Goal: Task Accomplishment & Management: Manage account settings

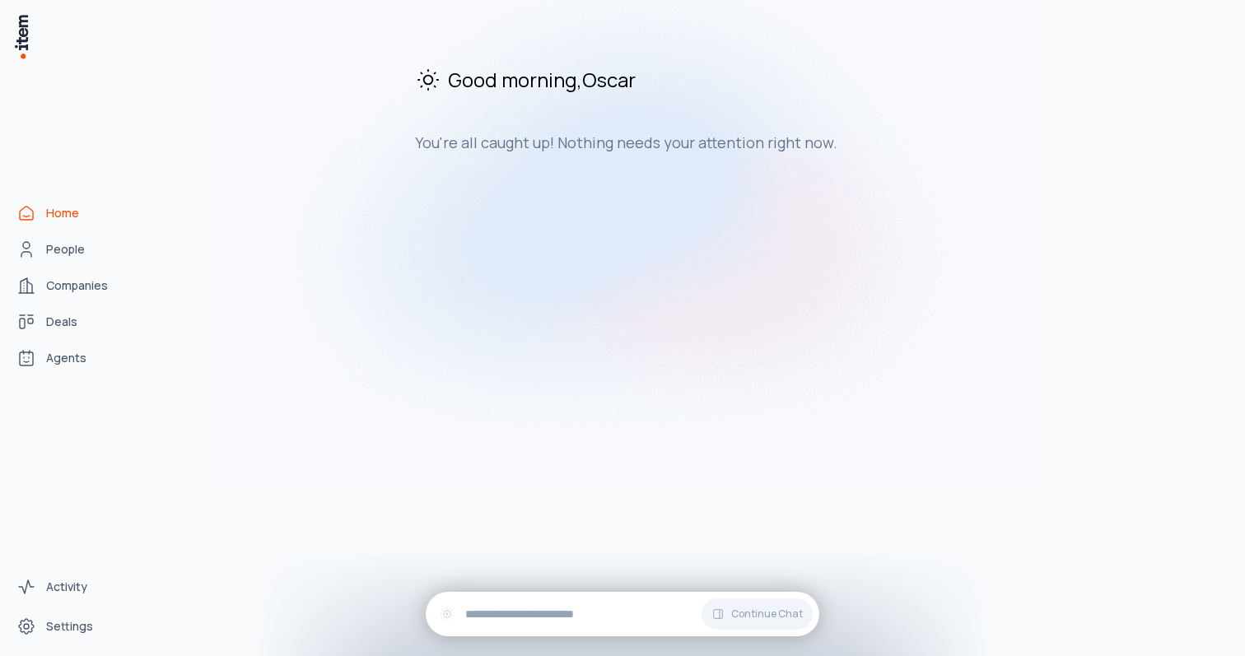
click at [446, 314] on div "Good morning , [PERSON_NAME] You're all caught up! Nothing needs your attention…" at bounding box center [691, 334] width 1080 height 643
click at [43, 612] on link "Settings" at bounding box center [72, 626] width 125 height 33
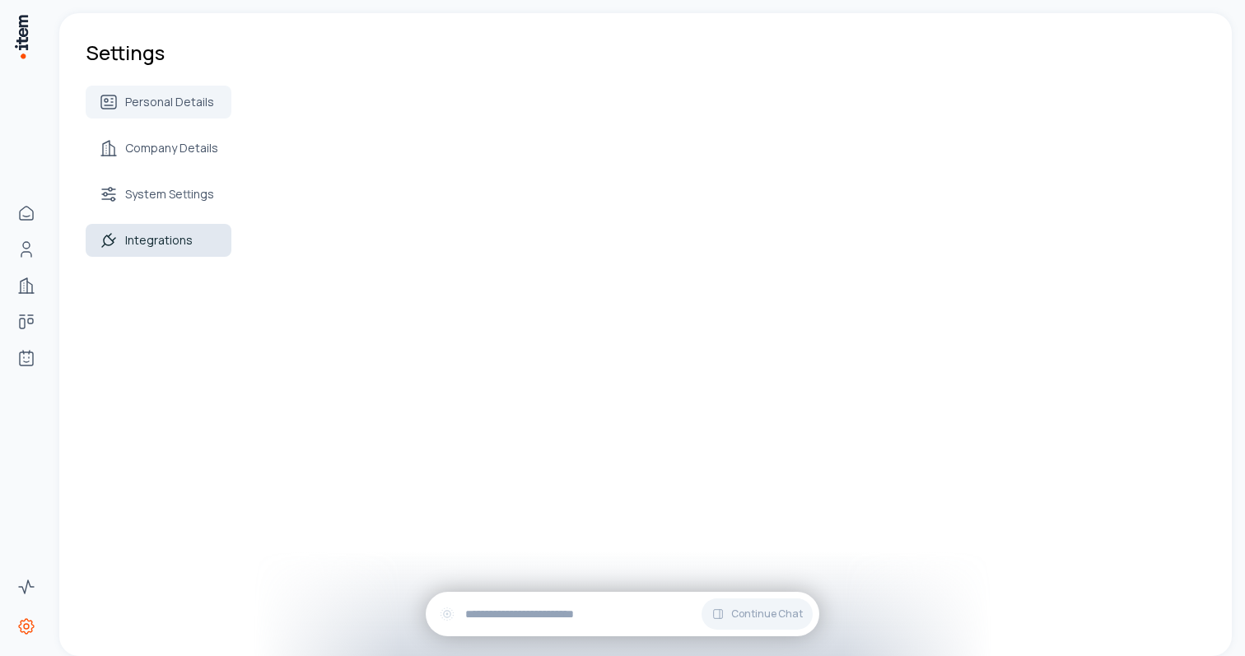
click at [145, 241] on span "Integrations" at bounding box center [159, 240] width 68 height 16
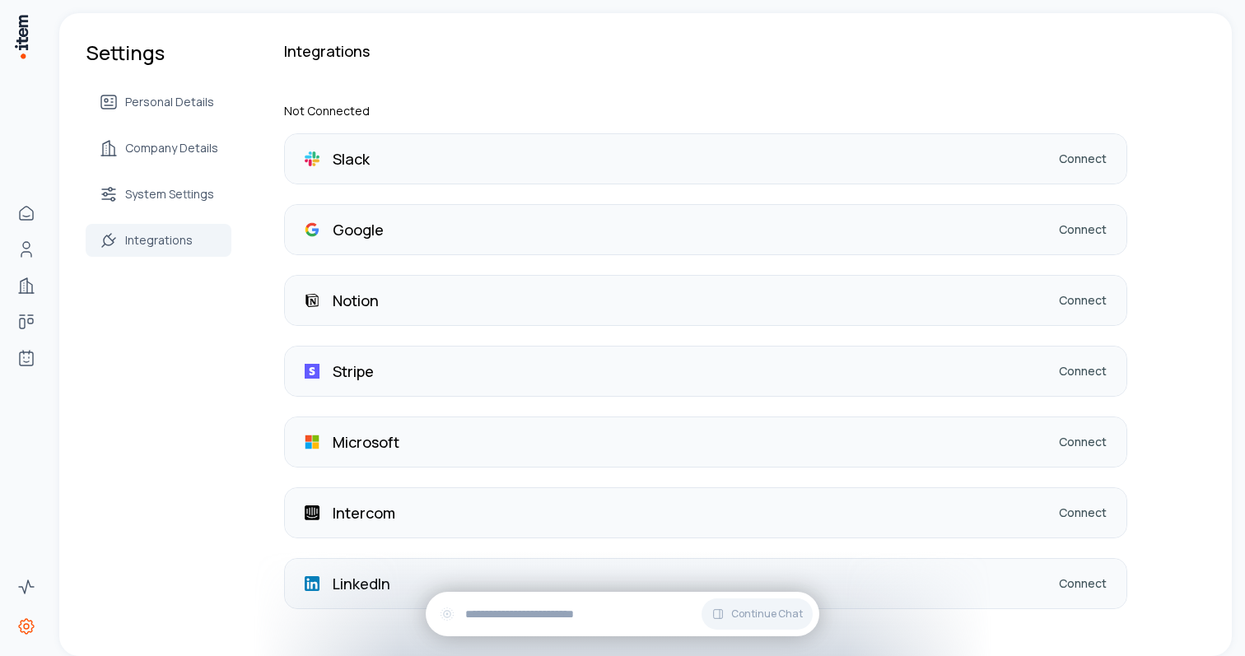
scroll to position [32, 0]
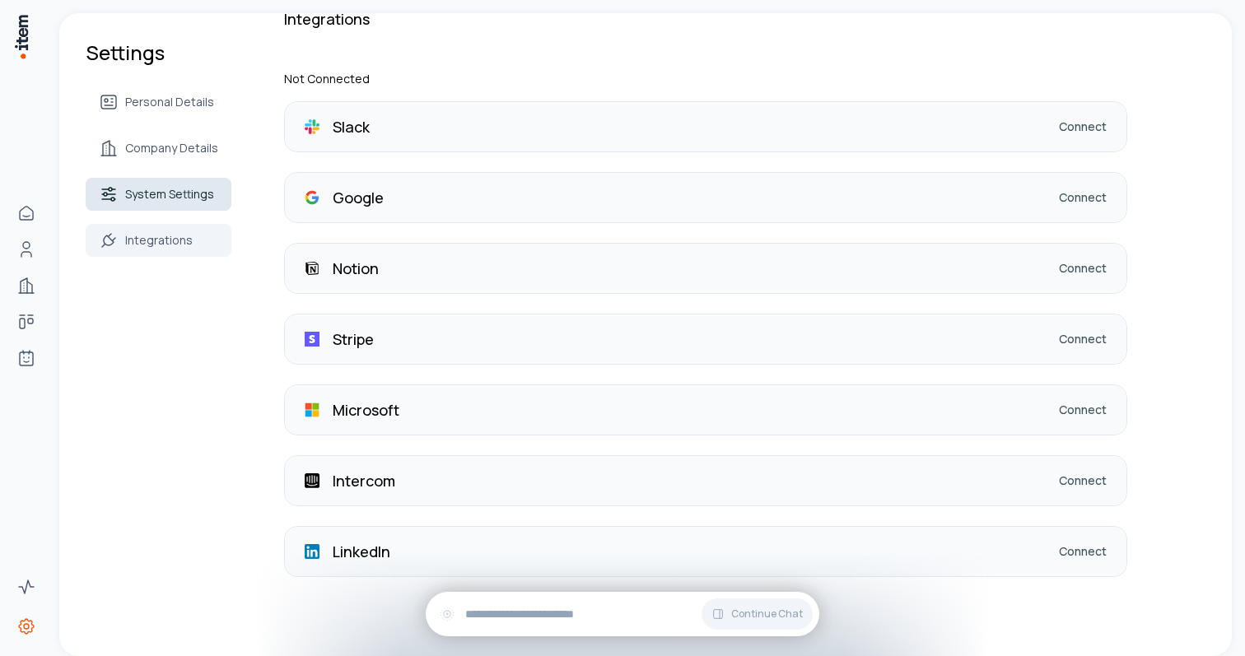
click at [184, 192] on span "System Settings" at bounding box center [169, 194] width 89 height 16
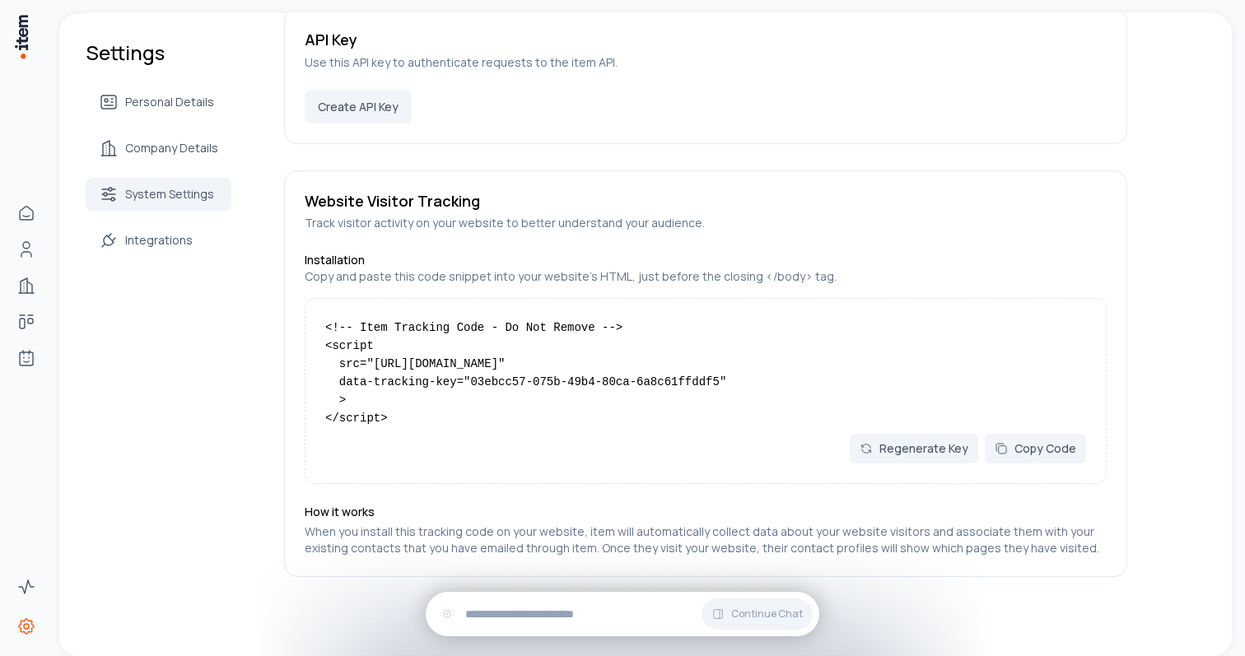
scroll to position [1386, 0]
click at [374, 102] on button "Create API Key" at bounding box center [358, 107] width 107 height 33
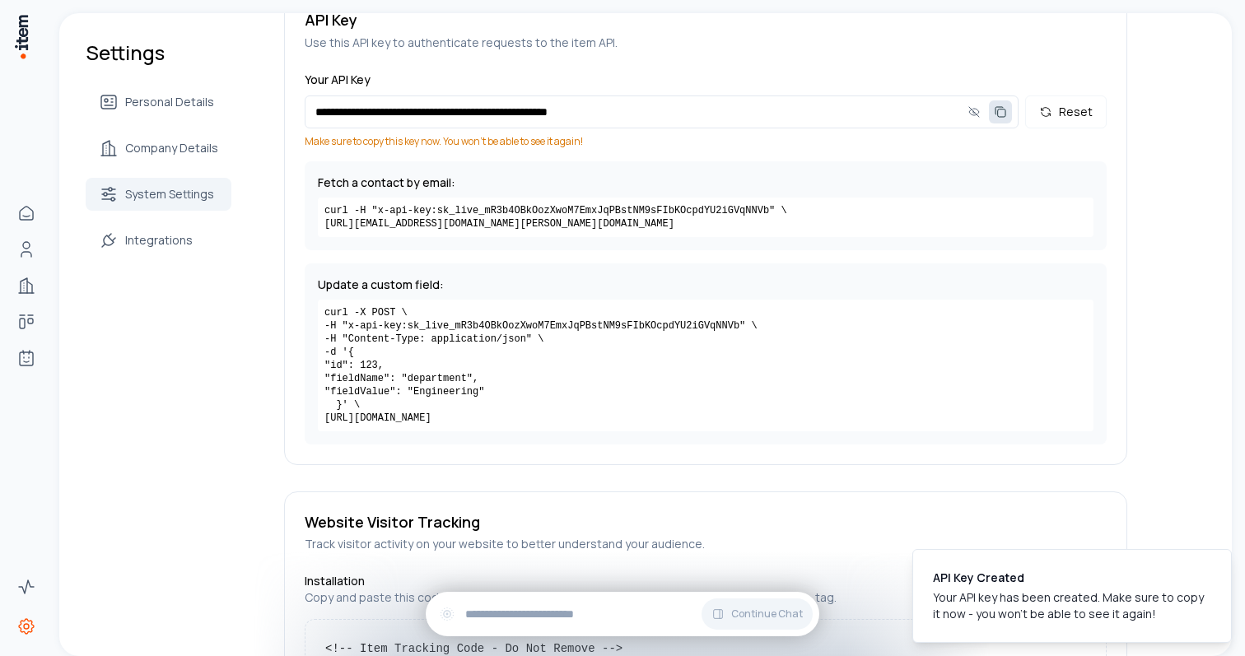
click at [1004, 111] on icon "button" at bounding box center [1001, 113] width 7 height 7
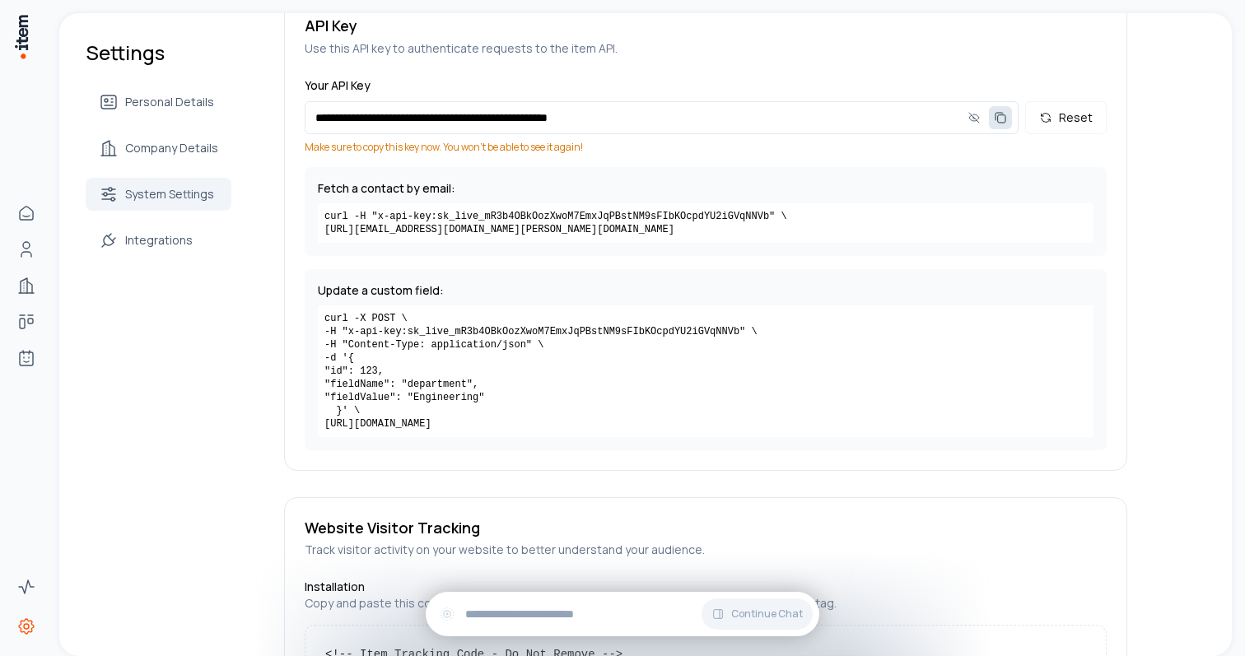
scroll to position [1382, 0]
drag, startPoint x: 319, startPoint y: 210, endPoint x: 782, endPoint y: 245, distance: 464.9
click at [782, 245] on div "Fetch a contact by email: curl -H "x-api-key: sk_live_mR3b4OBkOozXwoM7EmxJqPBst…" at bounding box center [706, 209] width 802 height 89
copy code "curl -H "x-api-key: sk_live_mR3b4OBkOozXwoM7EmxJqPBstNM9sFIbKOcpdYU2iGVqNNVb " …"
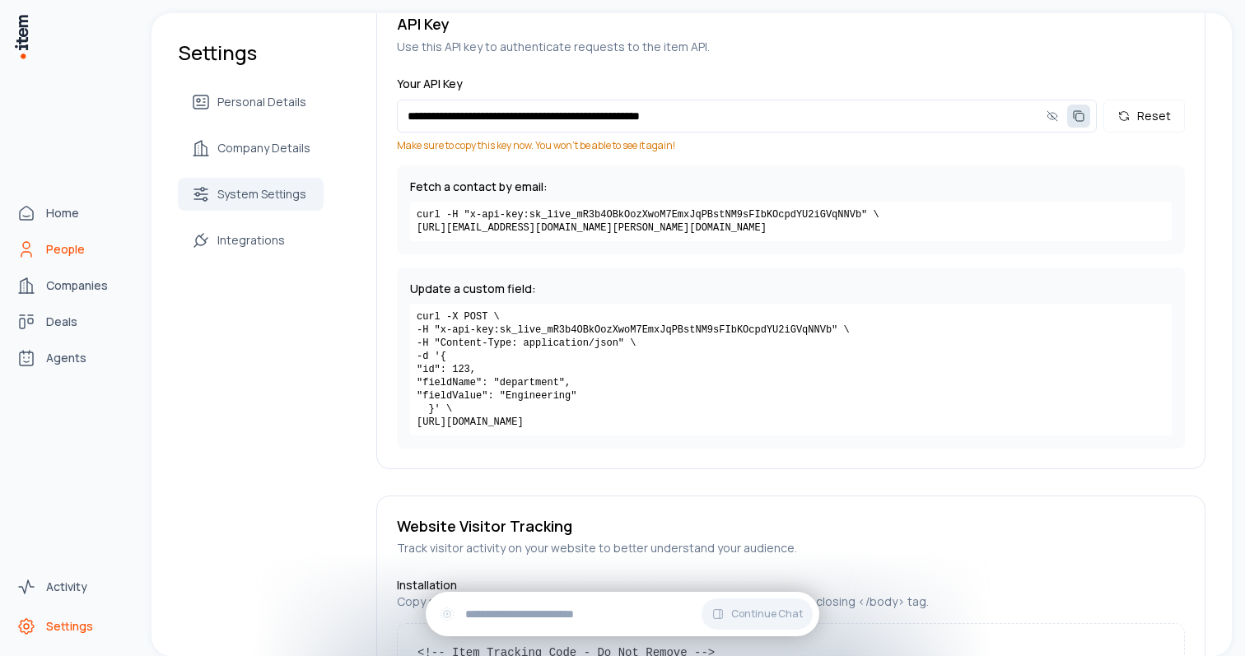
click at [54, 251] on span "People" at bounding box center [65, 249] width 39 height 16
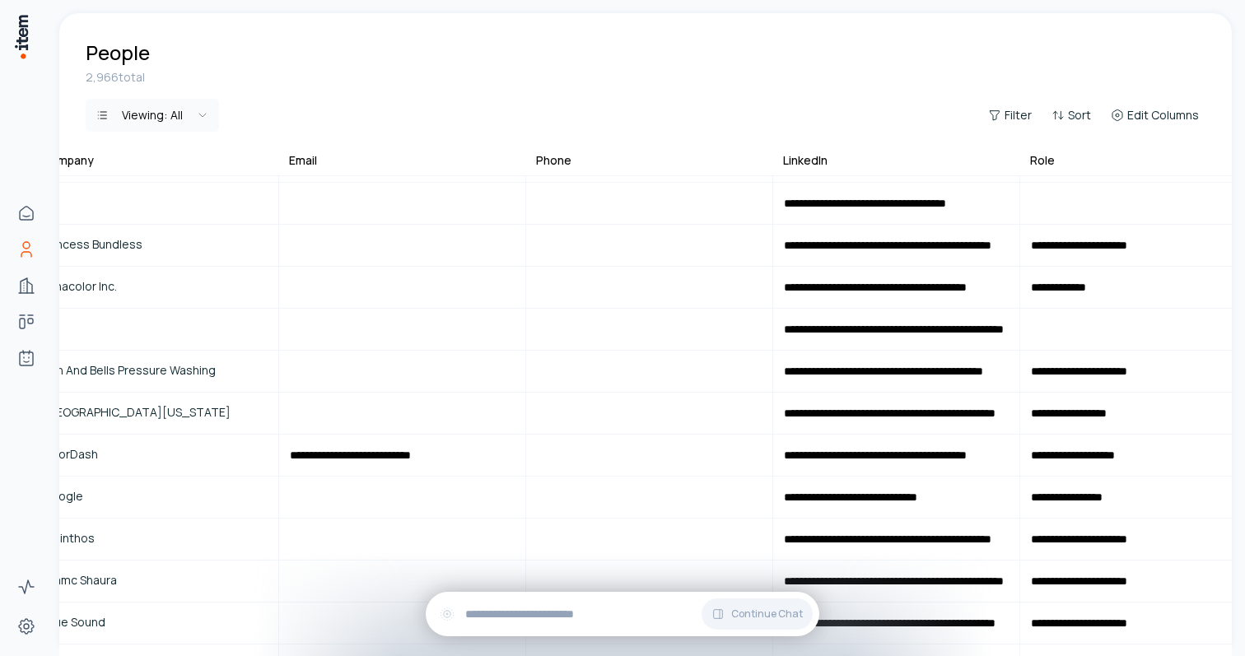
scroll to position [371, 0]
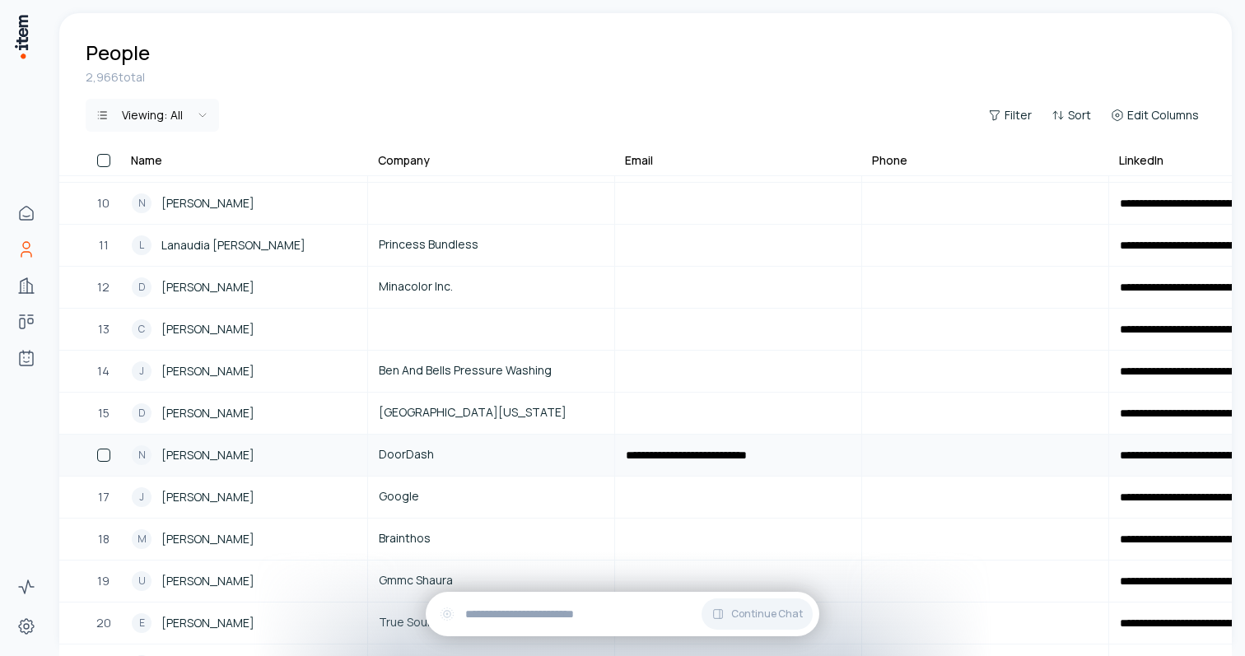
click at [231, 461] on span "Nicholas Harrsch" at bounding box center [207, 455] width 93 height 18
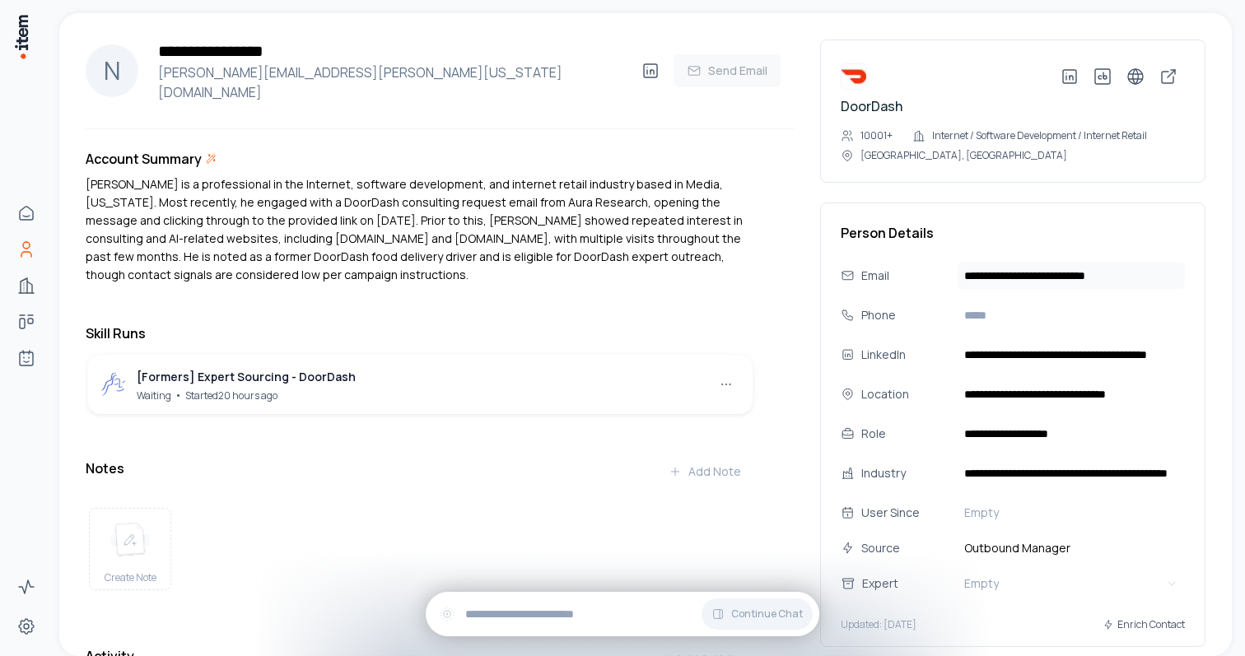
click at [1080, 282] on input "**********" at bounding box center [1071, 276] width 227 height 26
